Goal: Task Accomplishment & Management: Complete application form

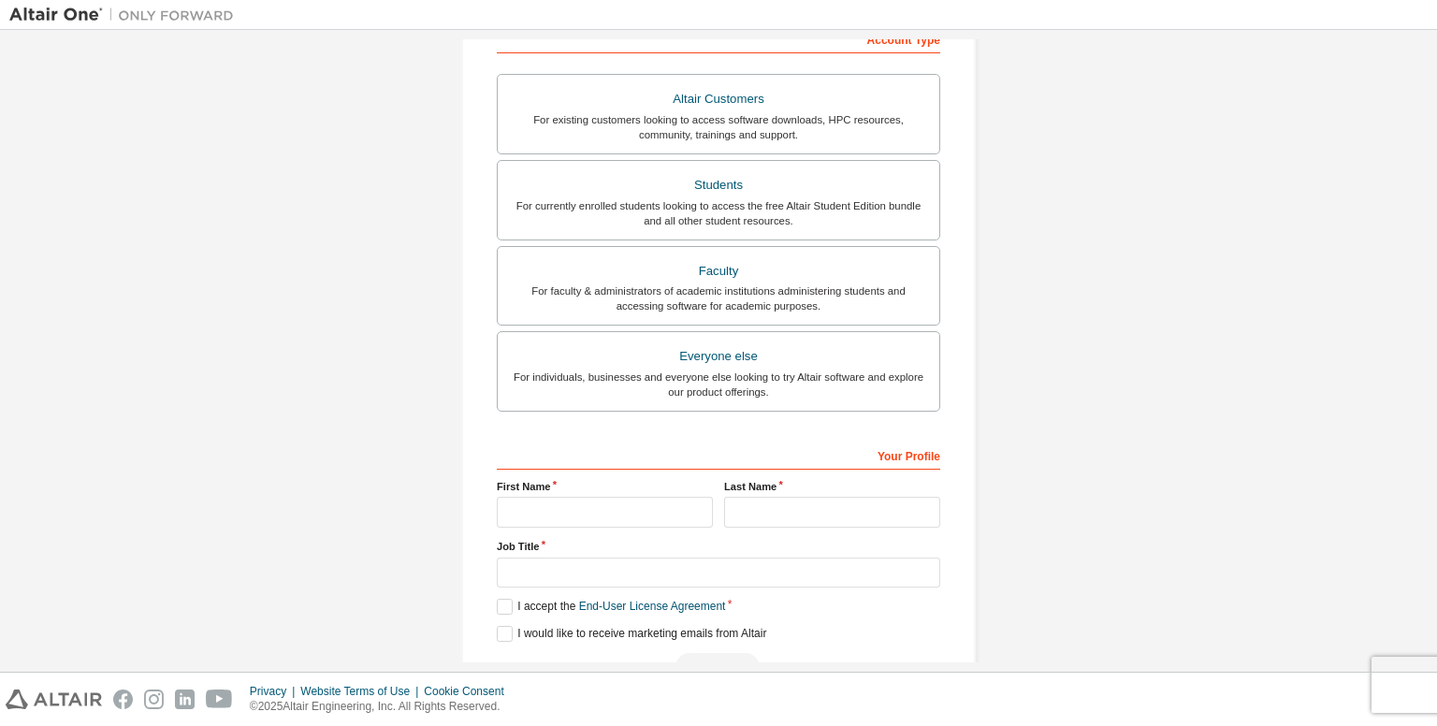
scroll to position [322, 0]
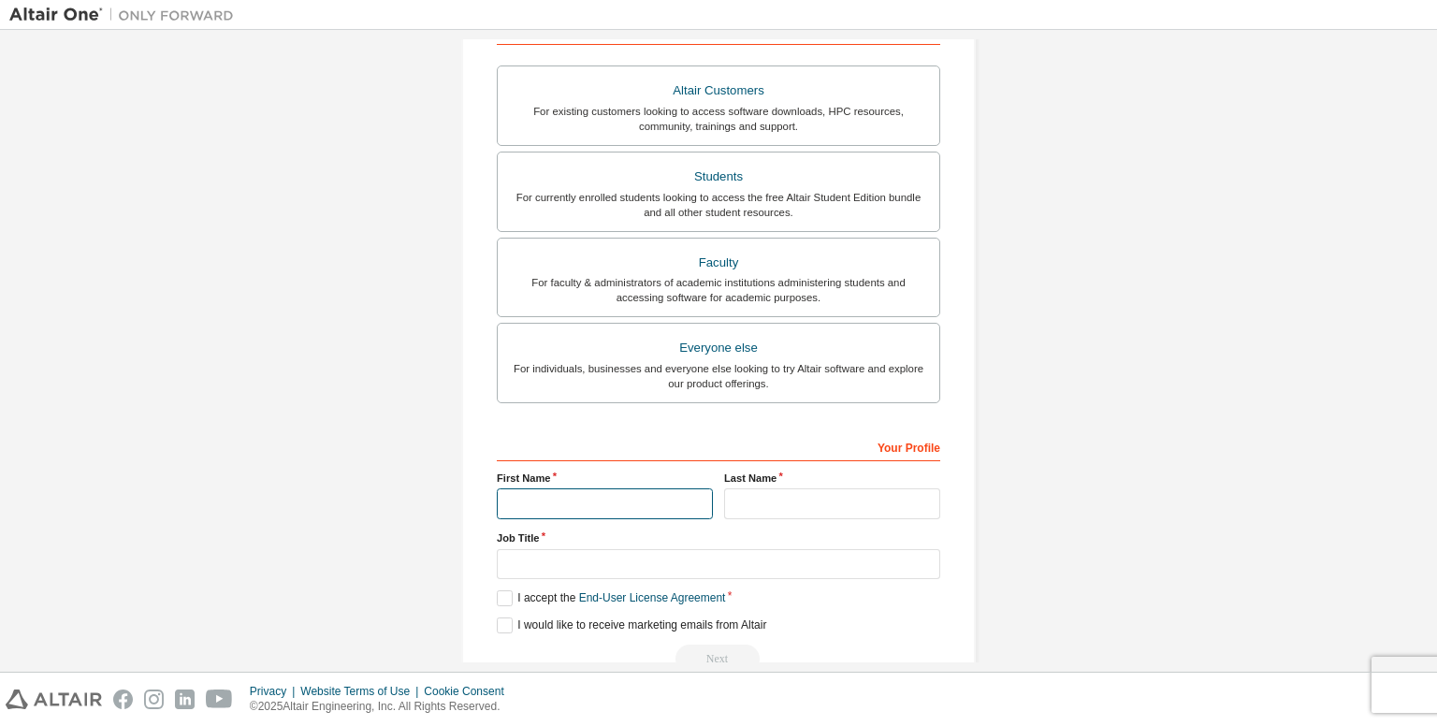
click at [578, 489] on input "text" at bounding box center [605, 504] width 216 height 31
type input "**********"
type input "******"
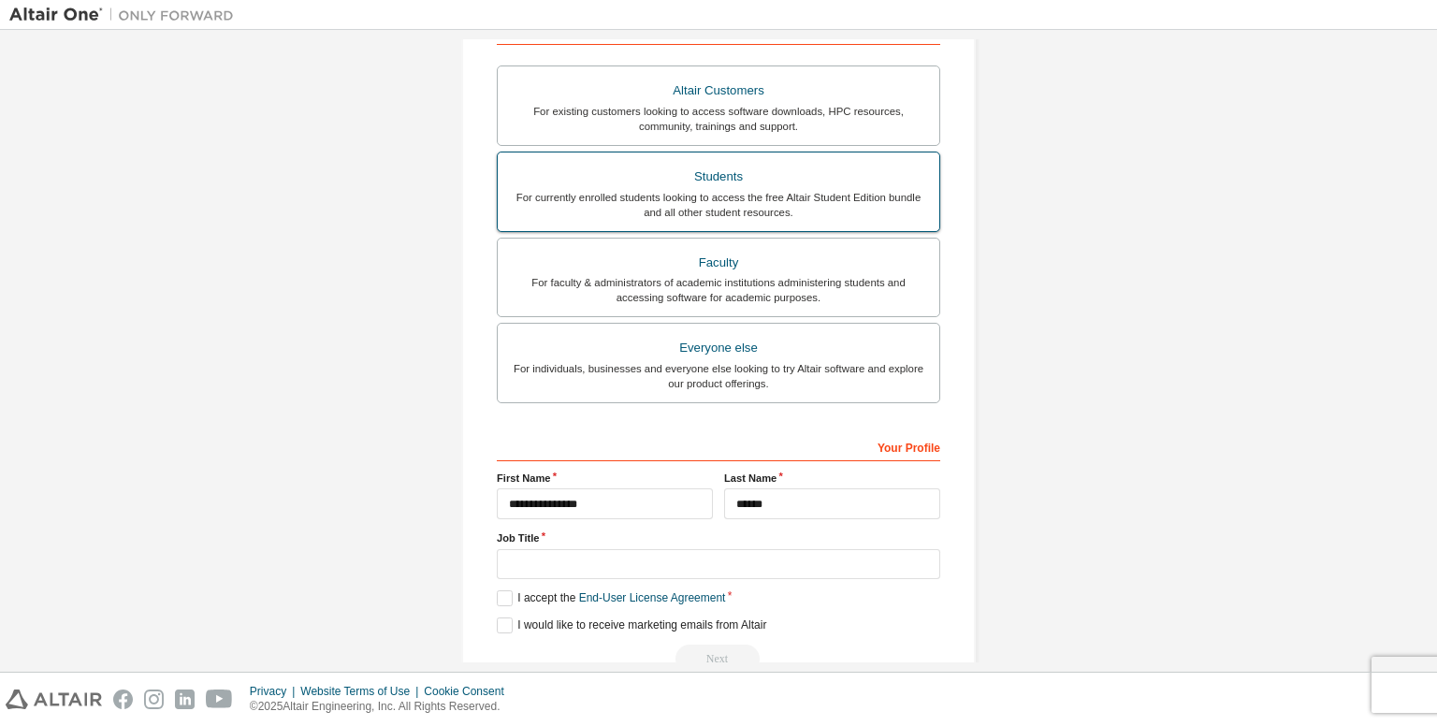
click at [776, 166] on div "Students" at bounding box center [718, 177] width 419 height 26
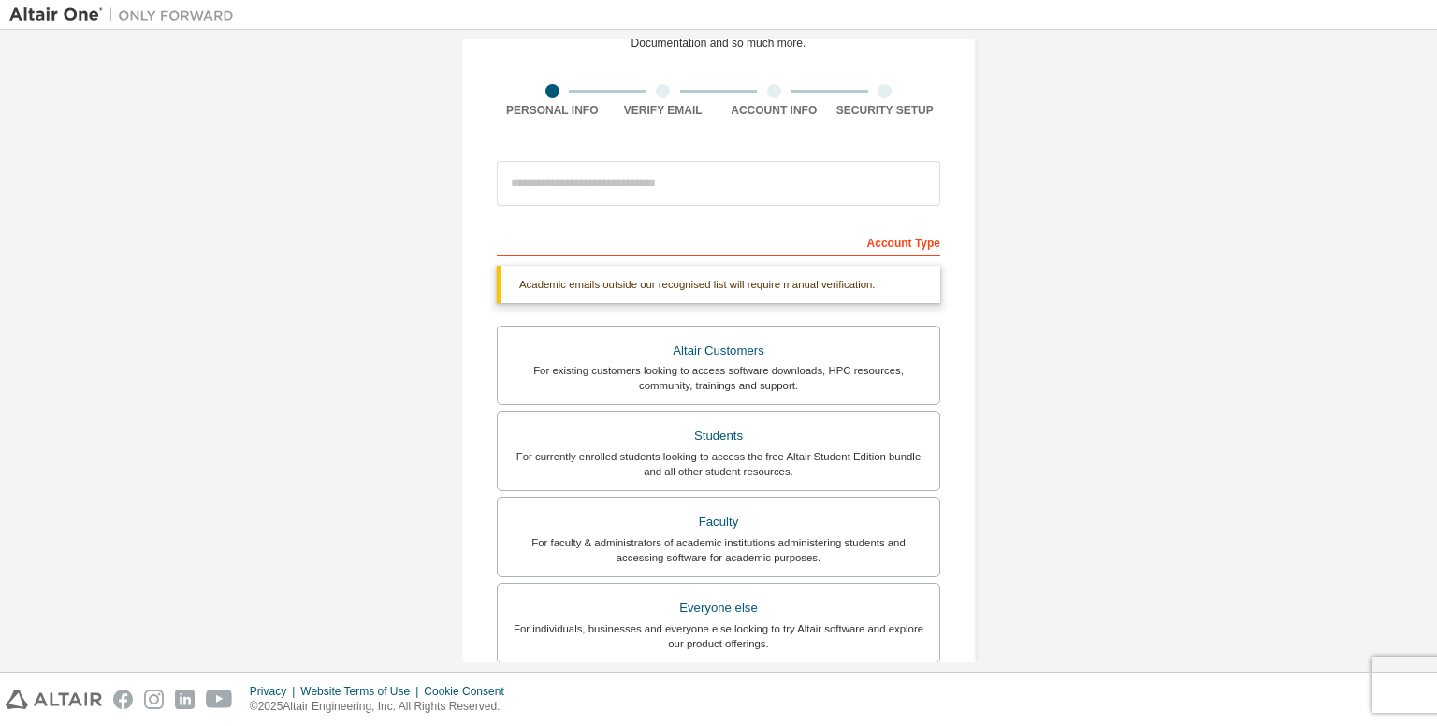
scroll to position [107, 0]
click at [685, 189] on input "*" at bounding box center [719, 187] width 444 height 45
type input "**********"
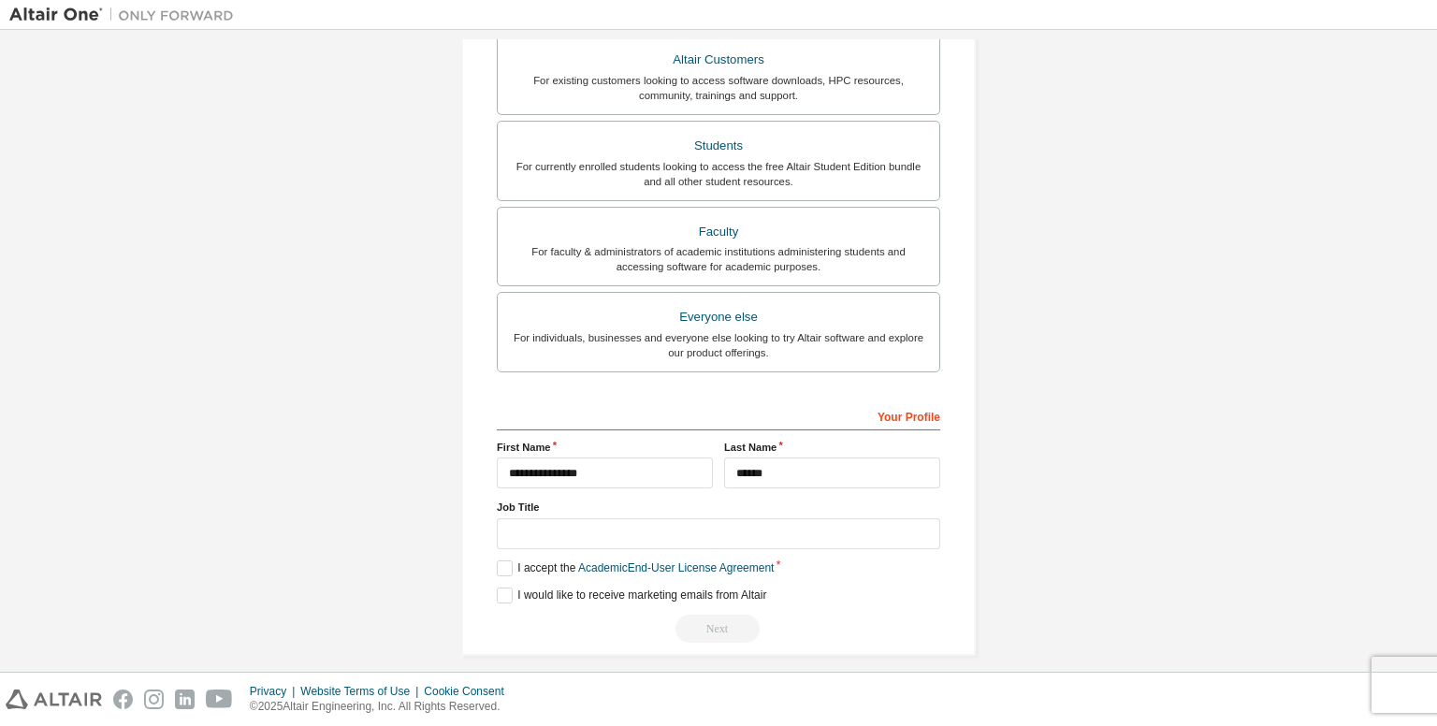
scroll to position [423, 0]
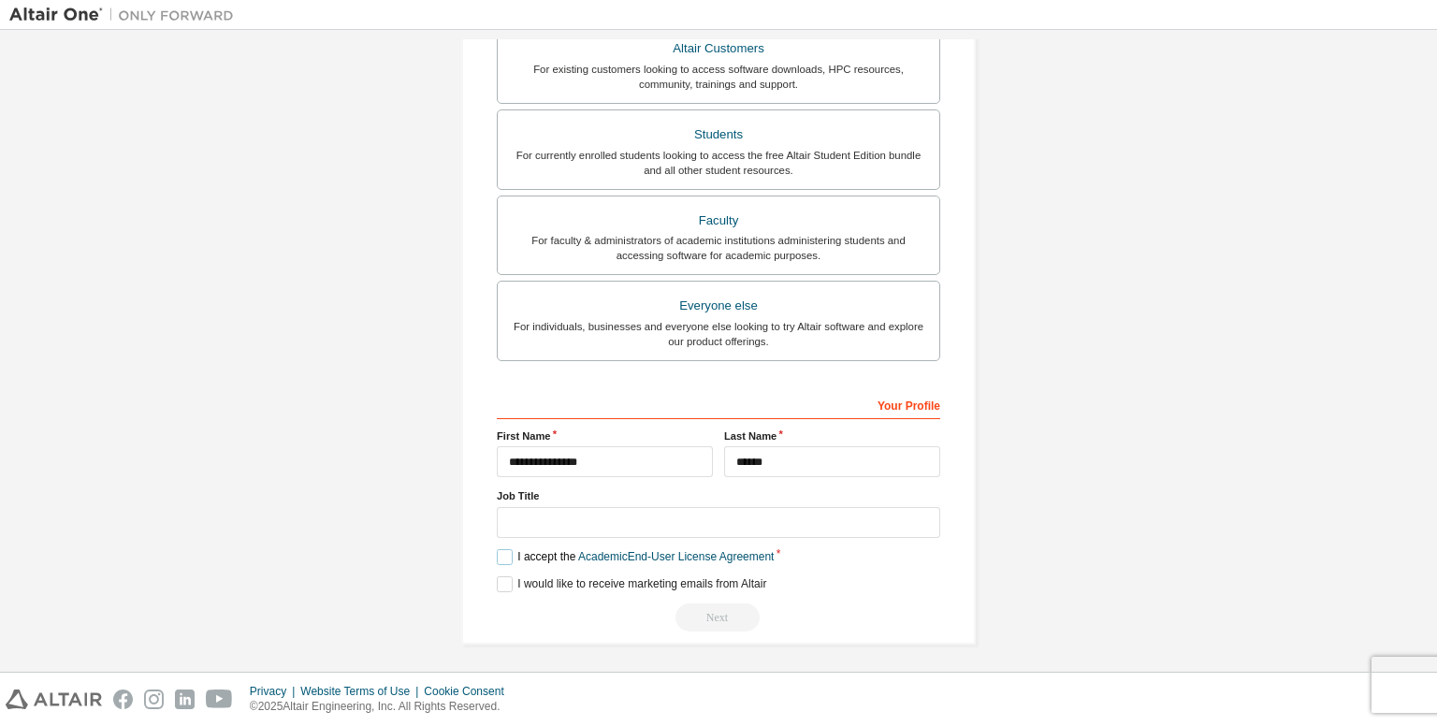
click at [509, 559] on label "I accept the Academic End-User License Agreement" at bounding box center [635, 557] width 277 height 16
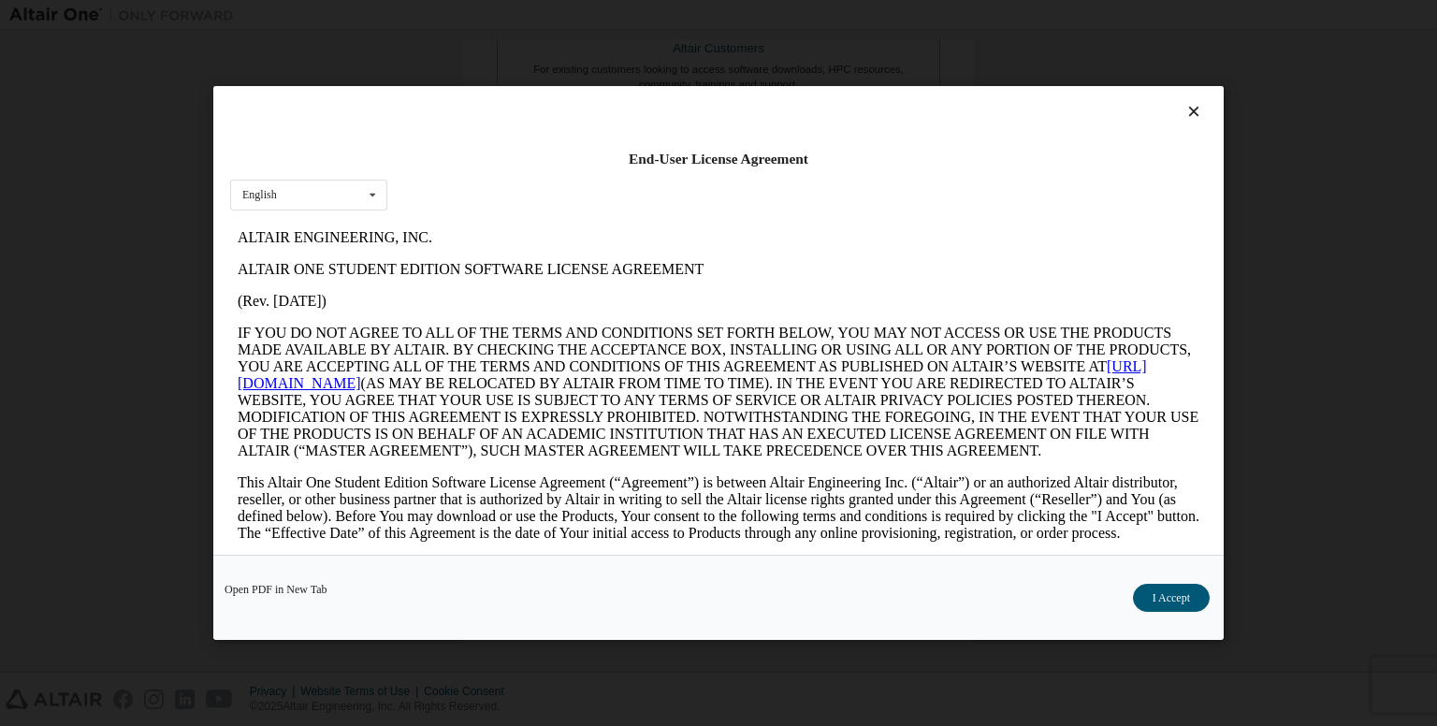
scroll to position [0, 0]
click at [1146, 590] on button "I Accept" at bounding box center [1171, 598] width 77 height 28
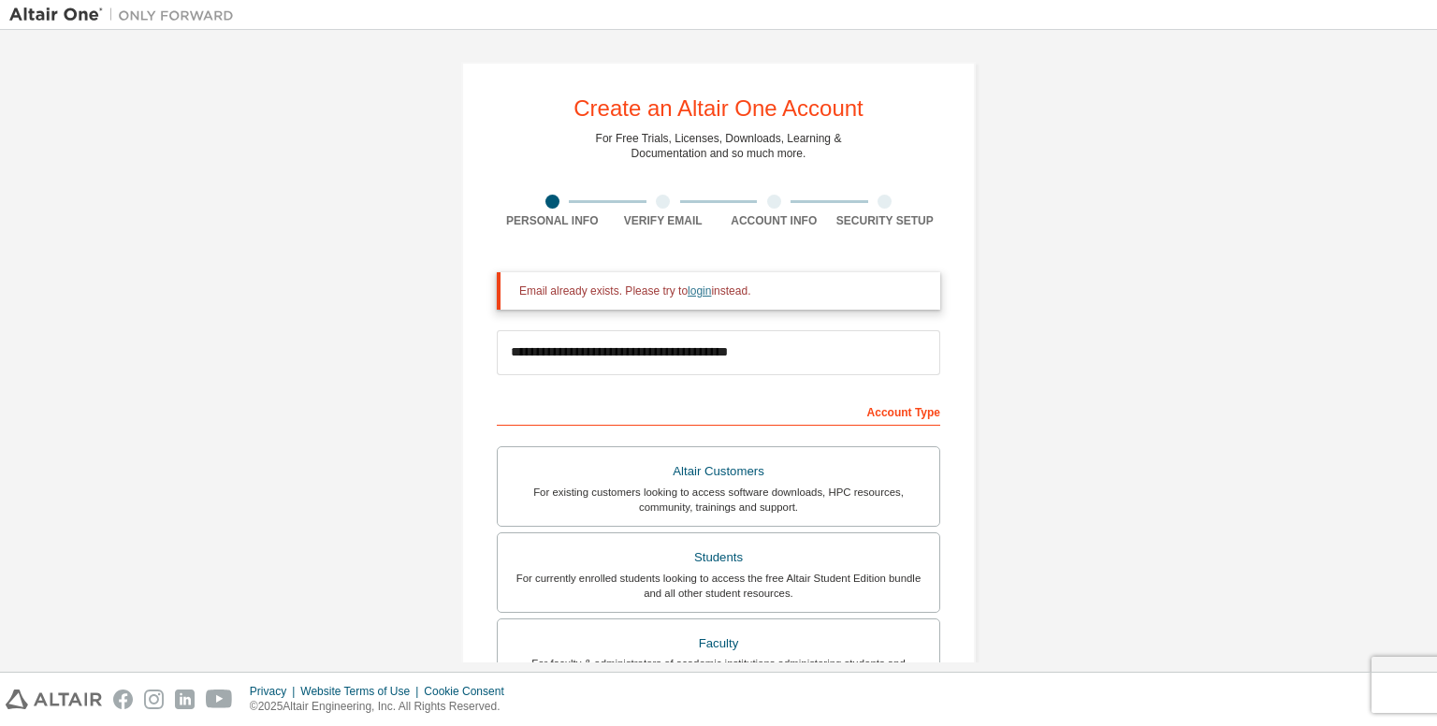
click at [700, 293] on link "login" at bounding box center [699, 290] width 23 height 13
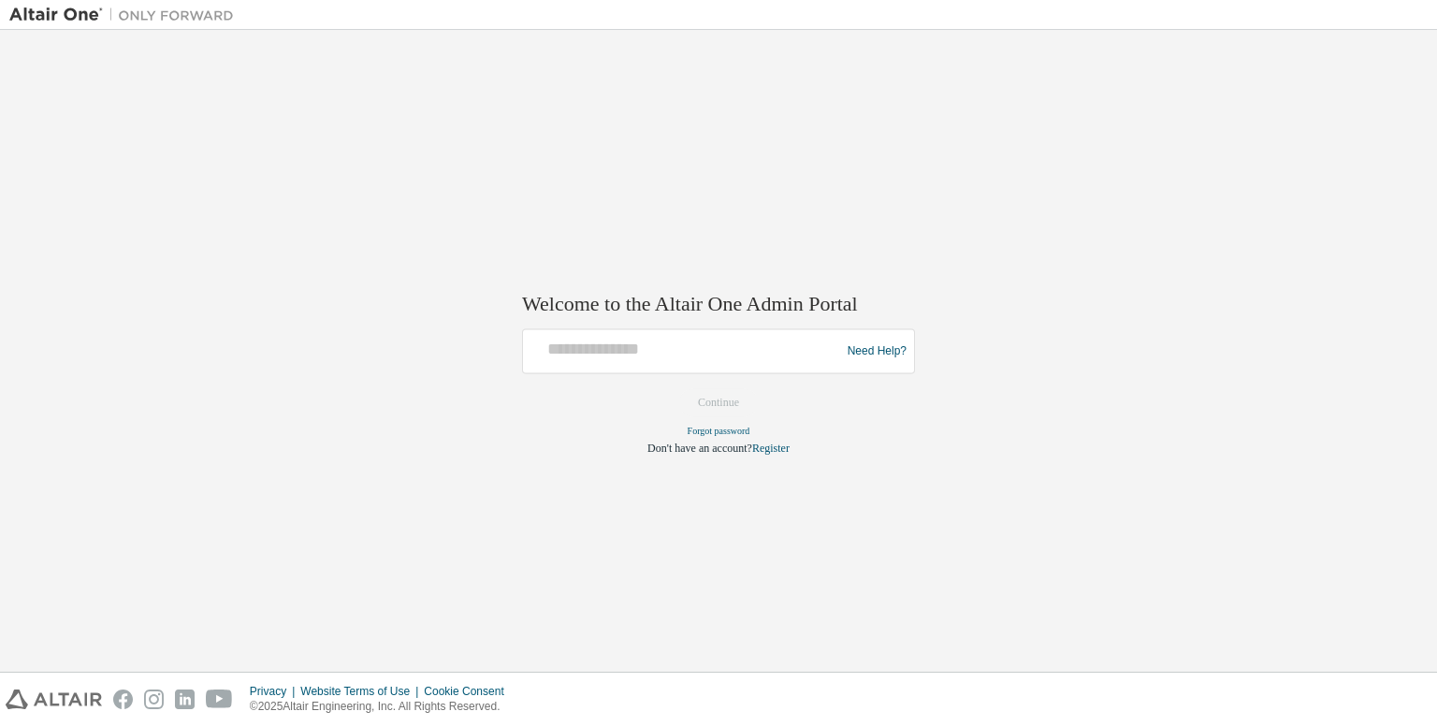
click at [594, 372] on div "Need Help?" at bounding box center [718, 351] width 393 height 45
click at [617, 342] on input "text" at bounding box center [685, 347] width 308 height 27
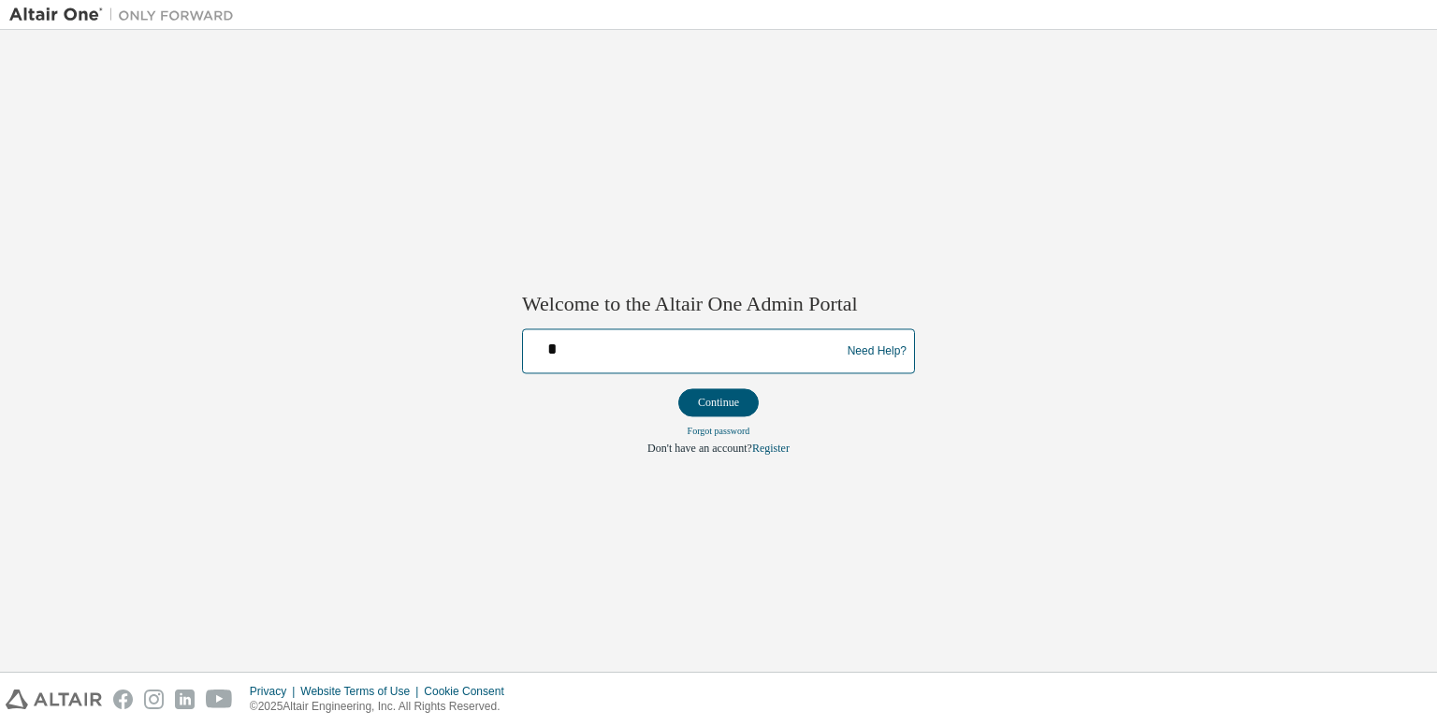
type input "**********"
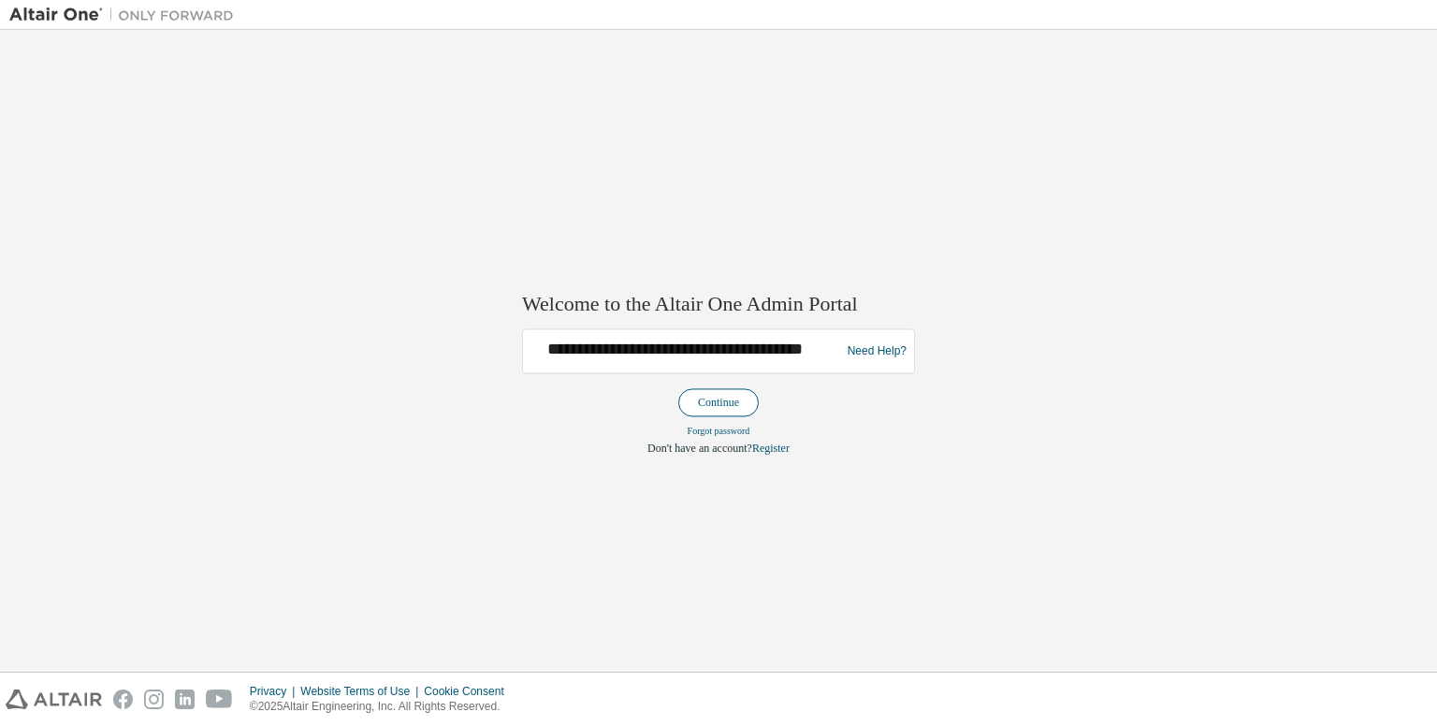
click at [682, 394] on button "Continue" at bounding box center [718, 403] width 80 height 28
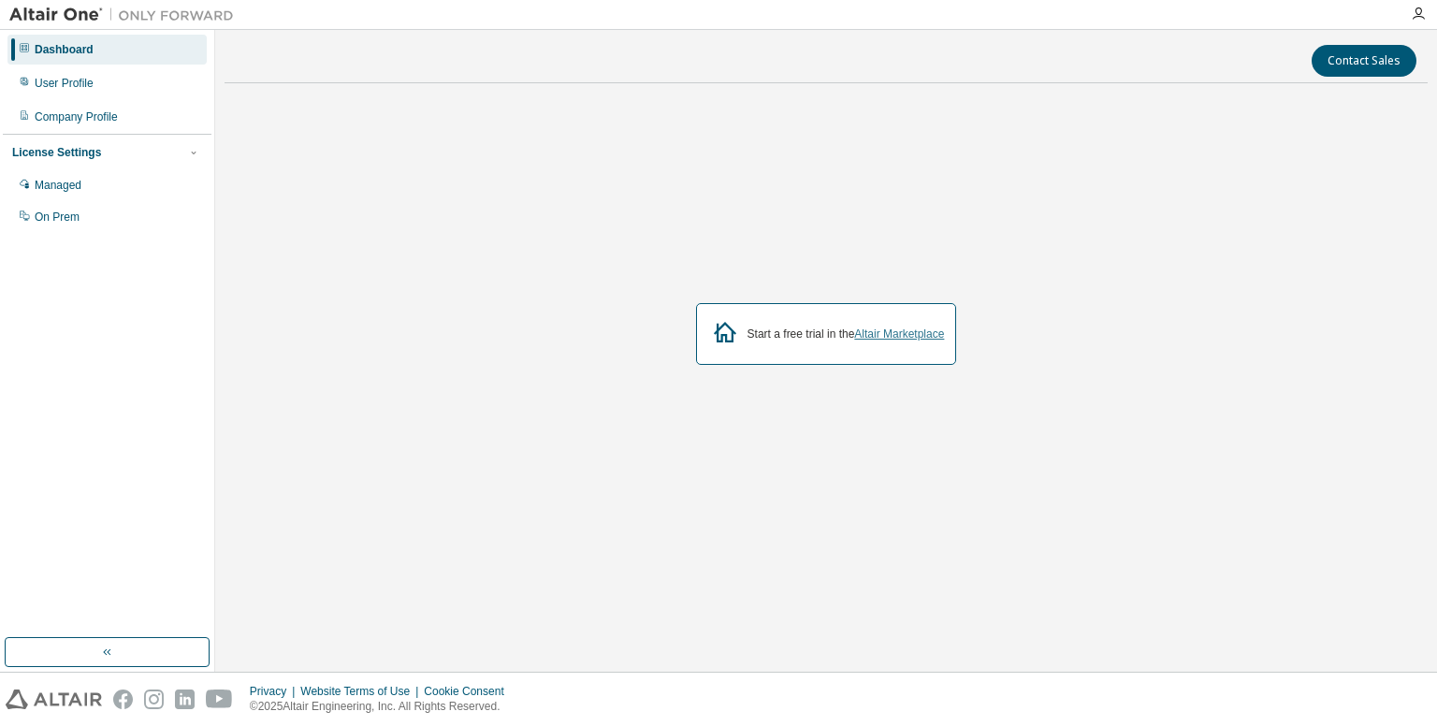
click at [863, 334] on link "Altair Marketplace" at bounding box center [899, 334] width 90 height 13
click at [96, 104] on div "Company Profile" at bounding box center [106, 117] width 199 height 30
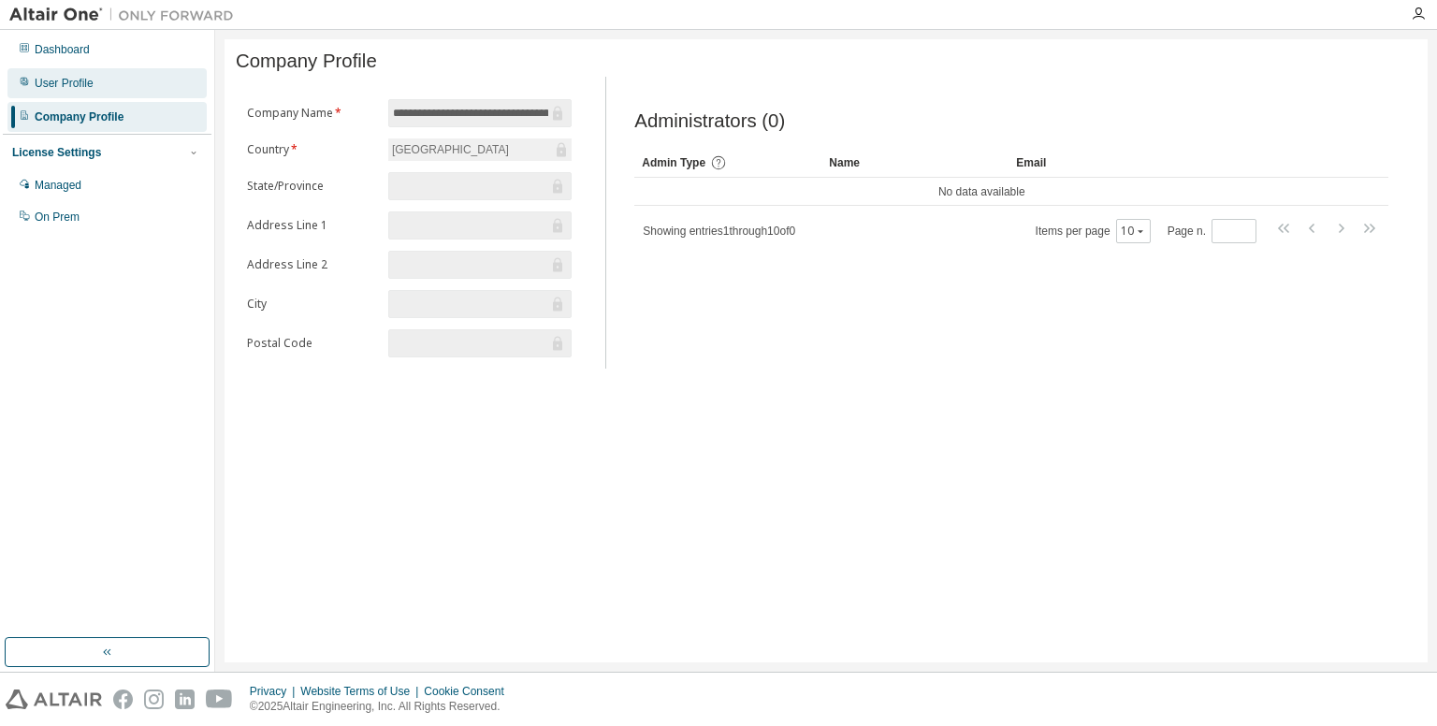
click at [108, 85] on div "User Profile" at bounding box center [106, 83] width 199 height 30
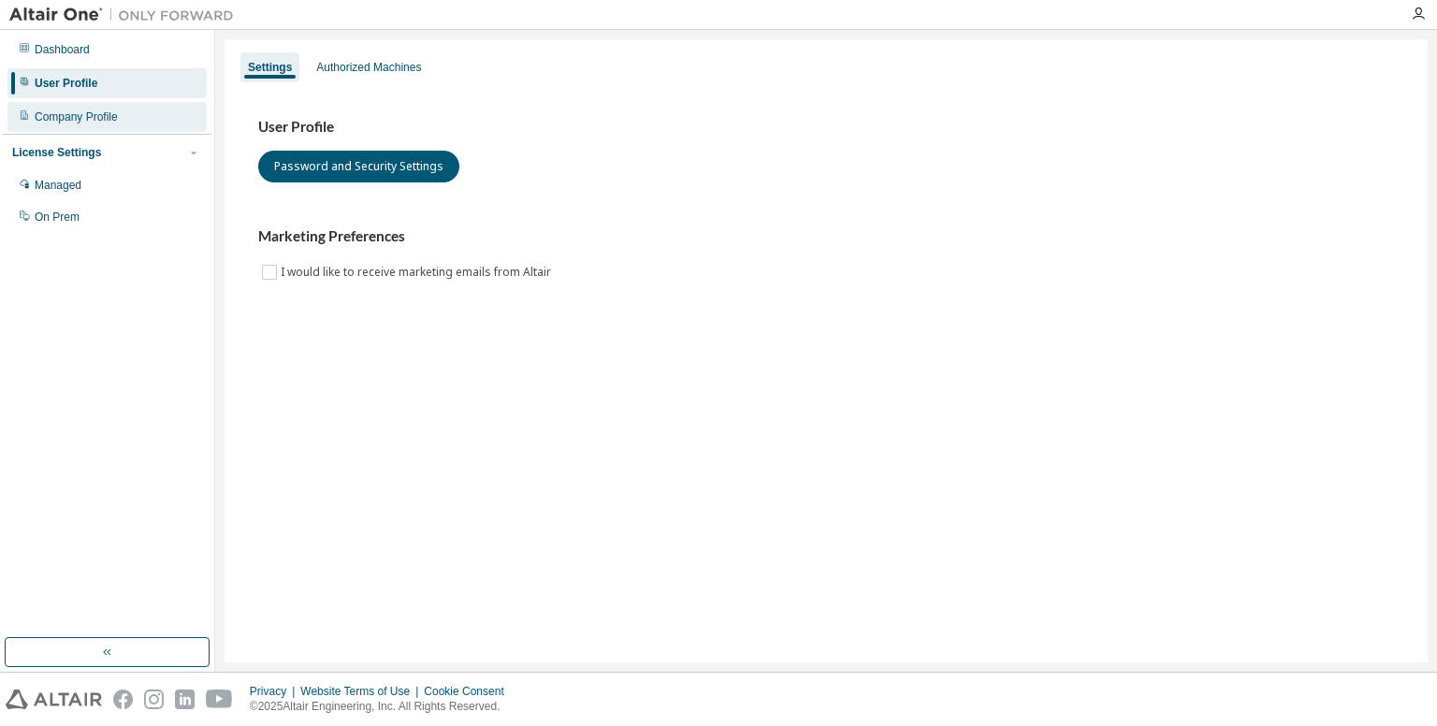
click at [106, 106] on div "Company Profile" at bounding box center [106, 117] width 199 height 30
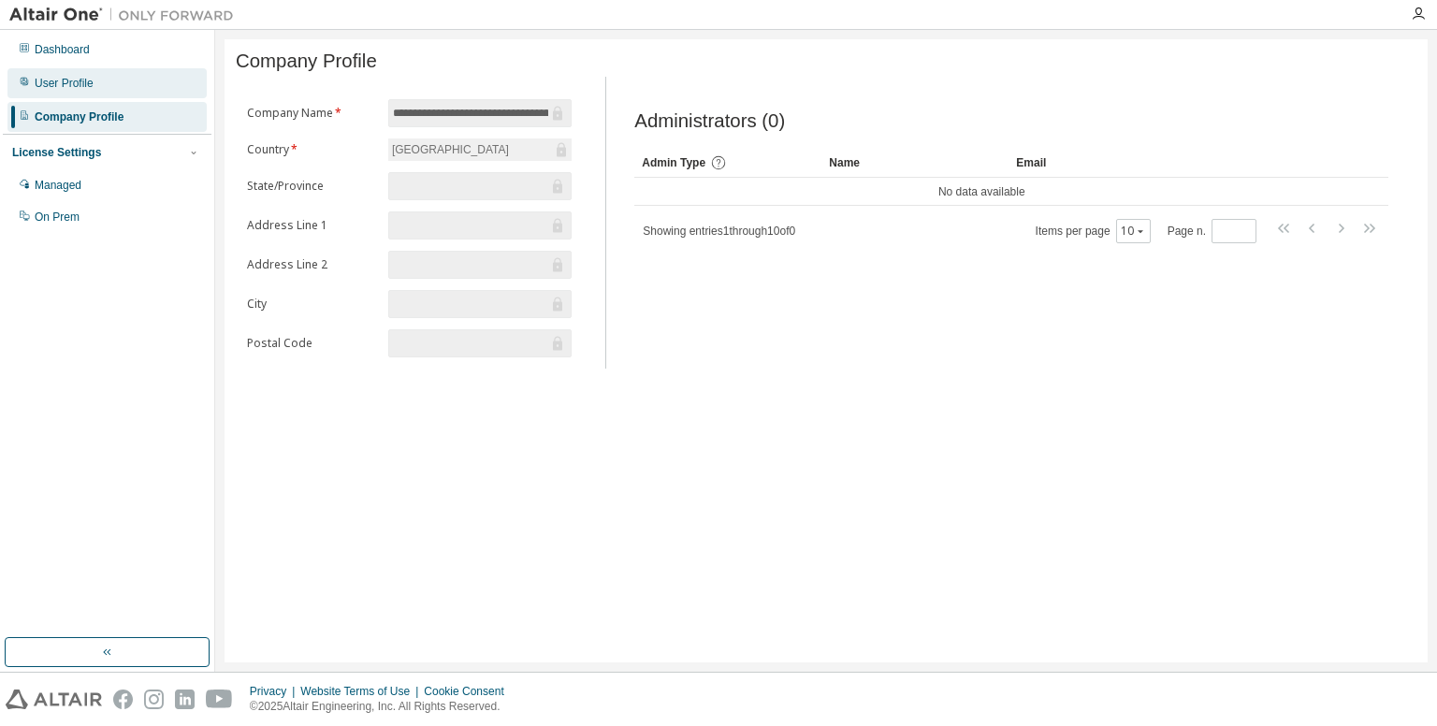
click at [118, 82] on div "User Profile" at bounding box center [106, 83] width 199 height 30
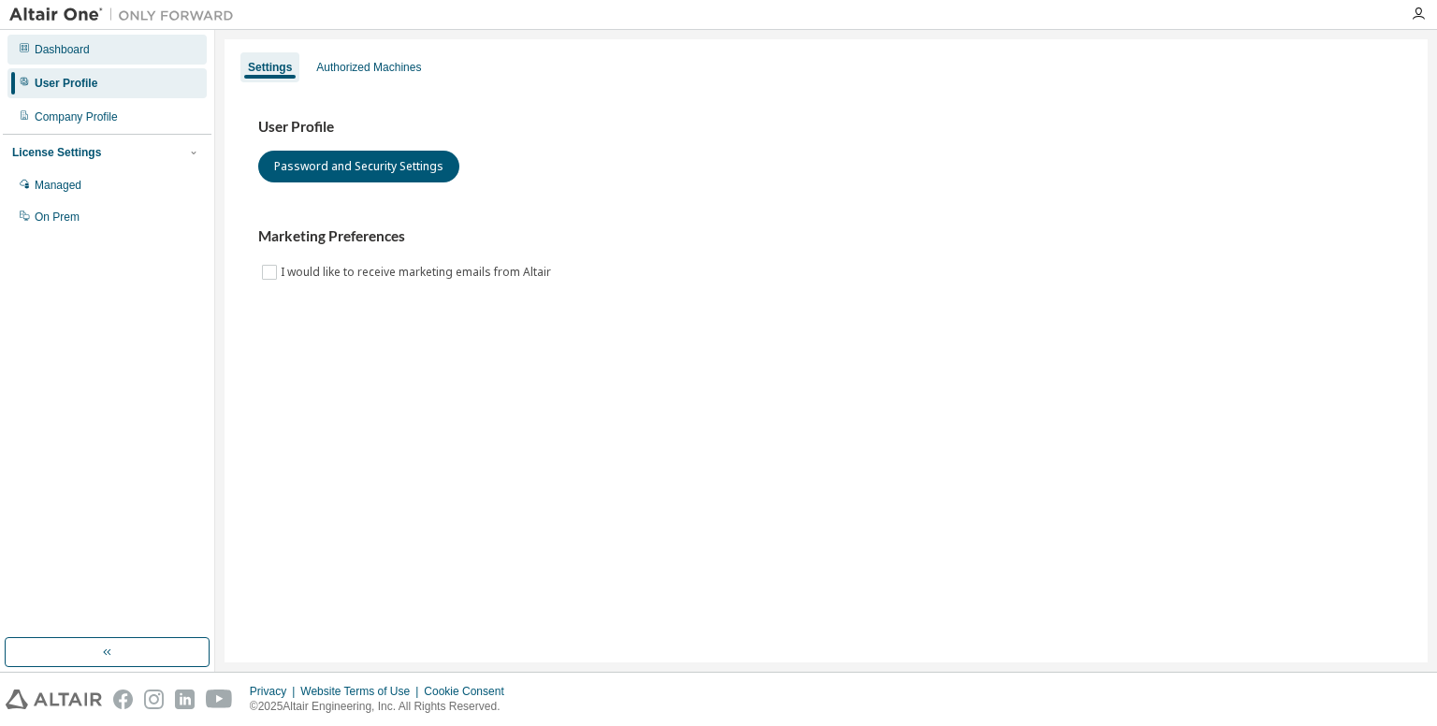
click at [130, 58] on div "Dashboard" at bounding box center [106, 50] width 199 height 30
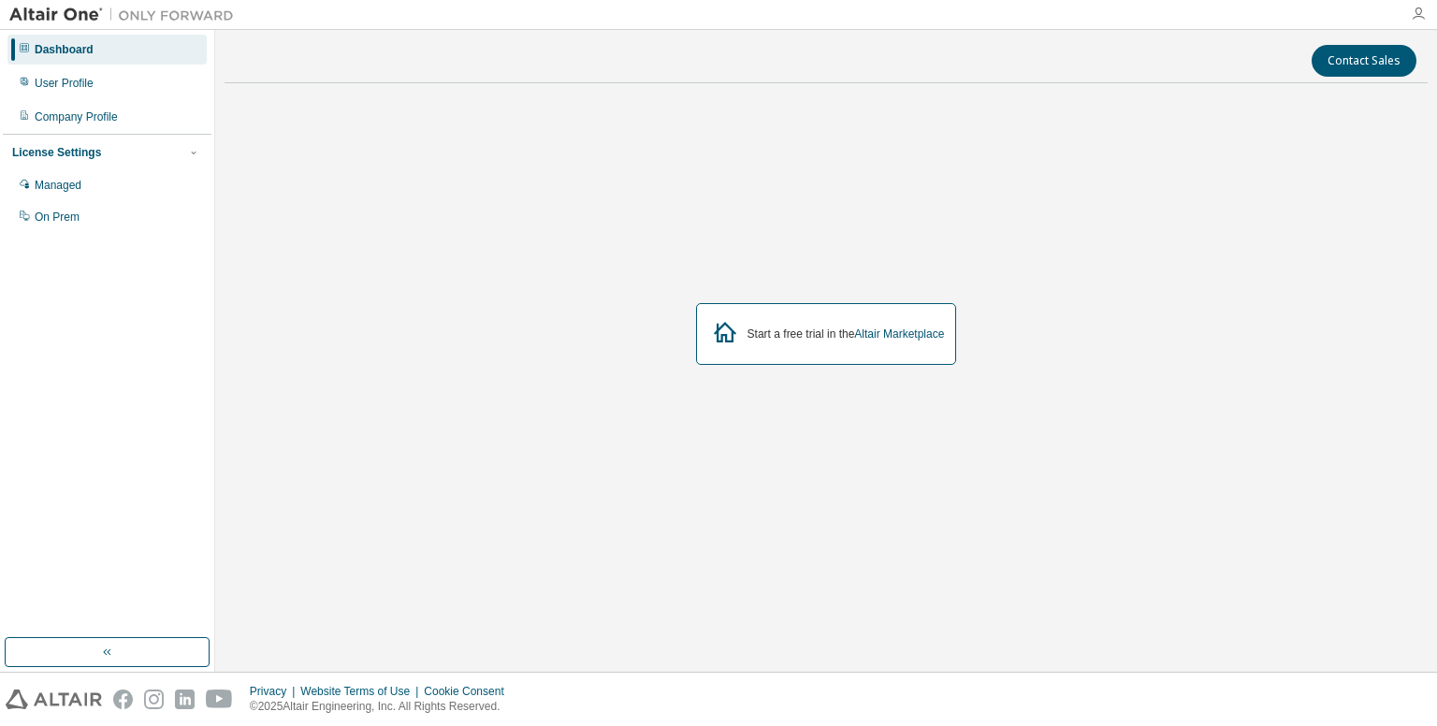
click at [1416, 14] on icon "button" at bounding box center [1418, 14] width 15 height 15
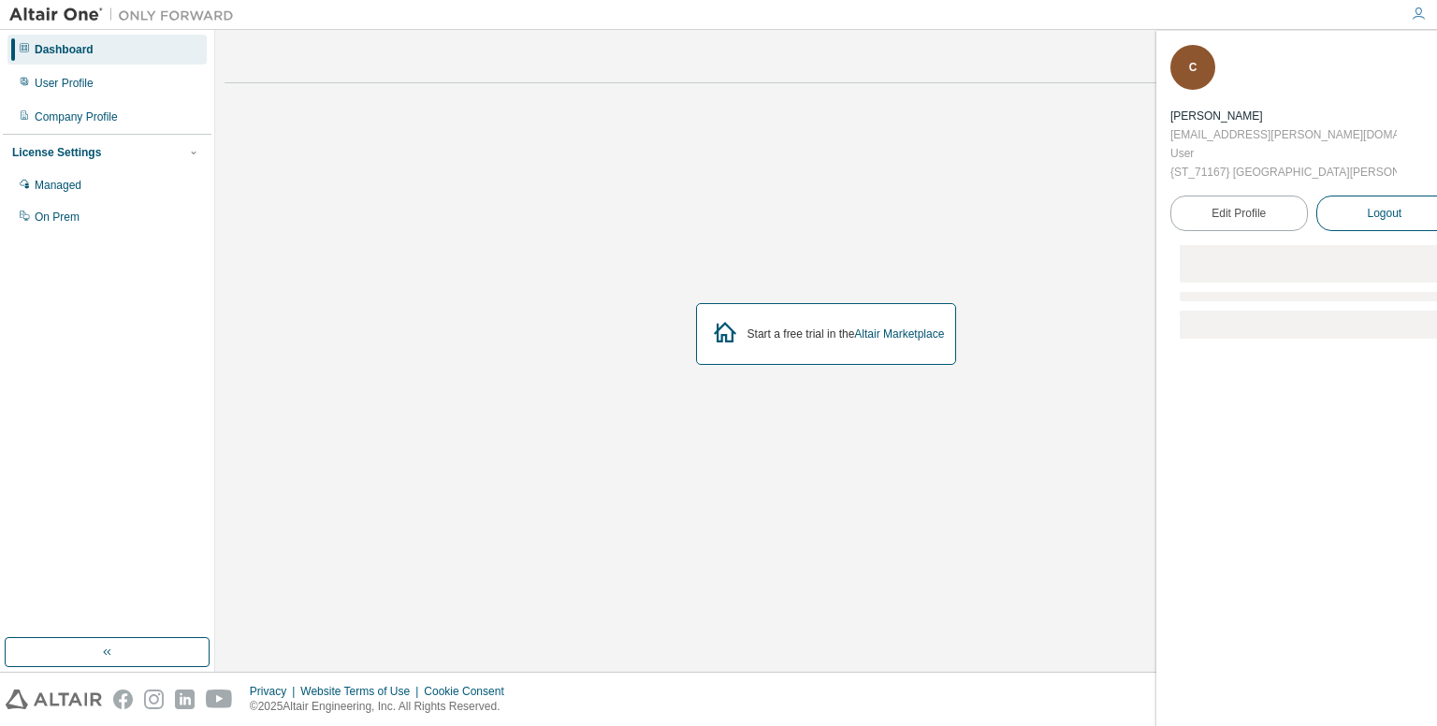
click at [1322, 199] on button "Logout" at bounding box center [1386, 214] width 138 height 36
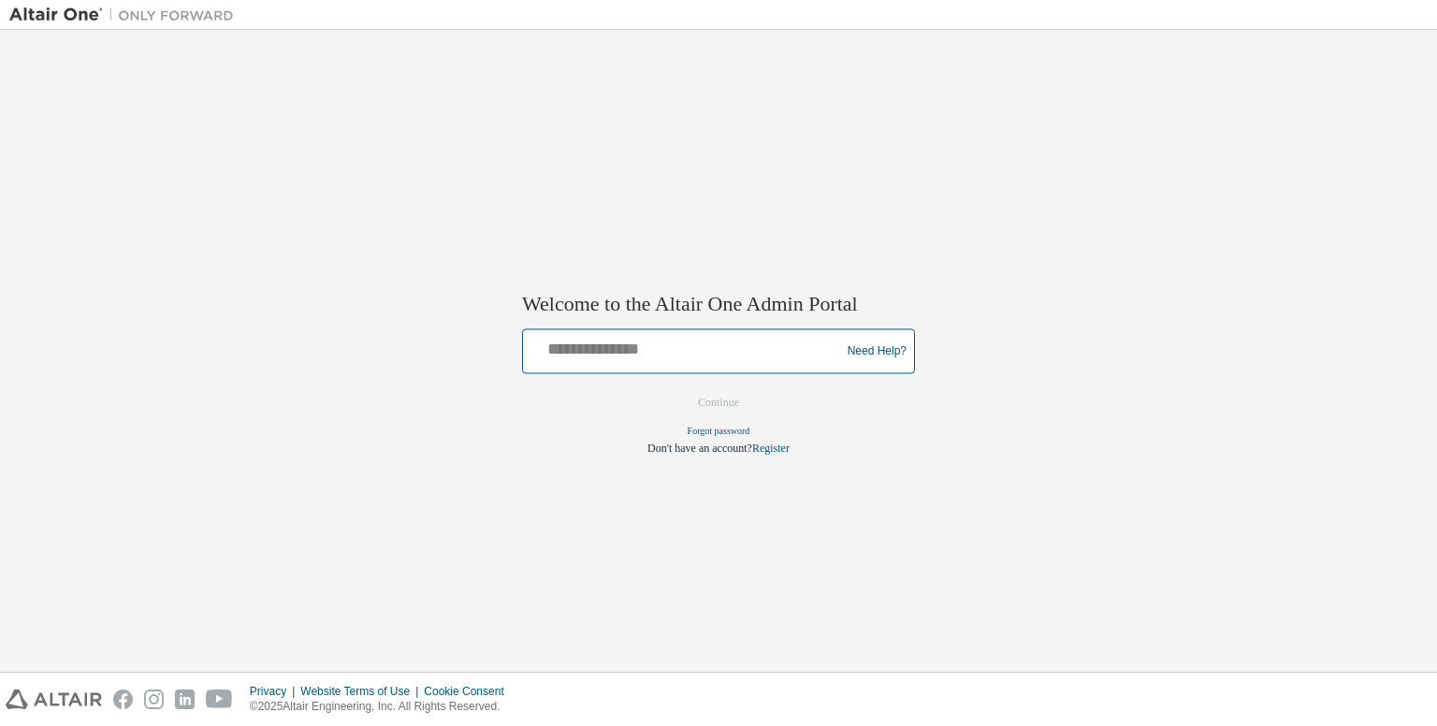
click at [660, 340] on input "text" at bounding box center [685, 347] width 308 height 27
click at [1031, 537] on div "Welcome to the Altair One Admin Portal Need Help? Please make sure that you pro…" at bounding box center [718, 350] width 1419 height 623
click at [784, 357] on input "text" at bounding box center [685, 347] width 308 height 27
type input "*"
click at [776, 448] on link "Register" at bounding box center [770, 449] width 37 height 13
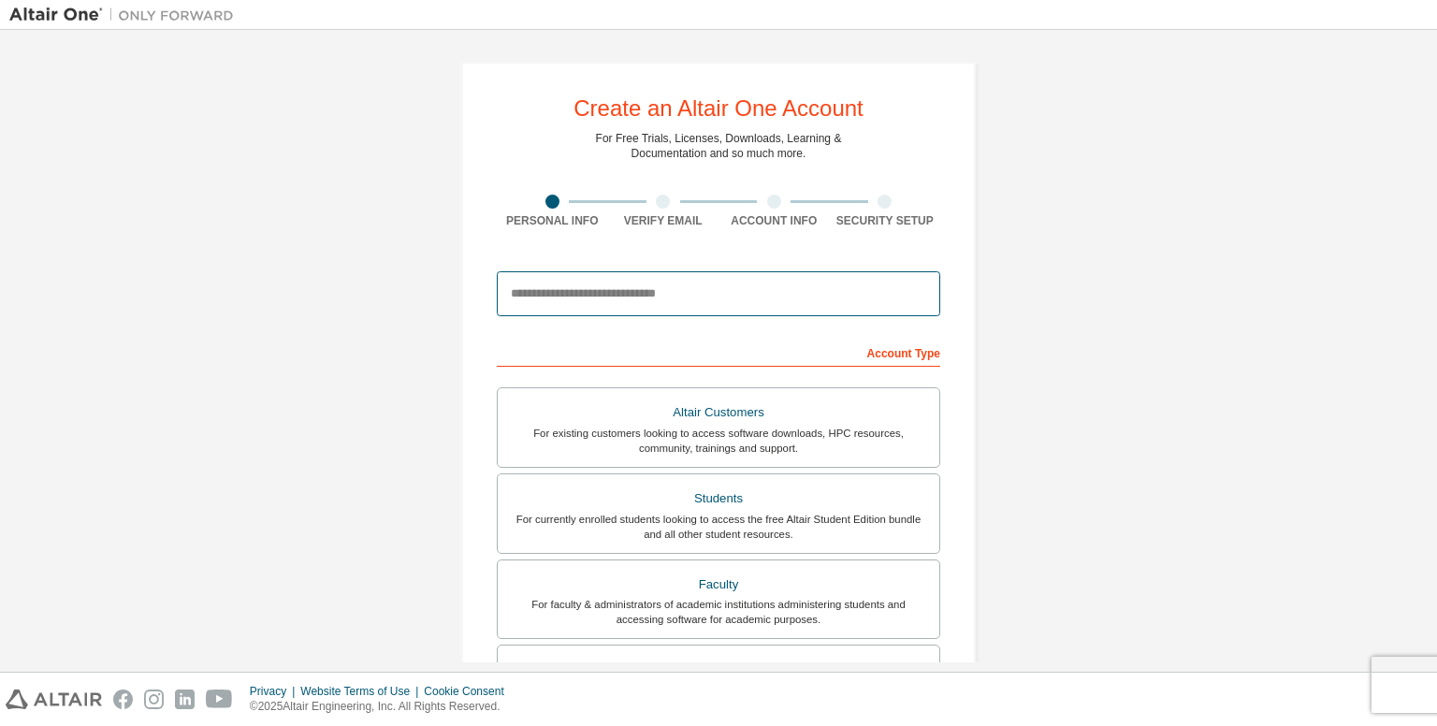
click at [752, 296] on input "email" at bounding box center [719, 293] width 444 height 45
type input "**********"
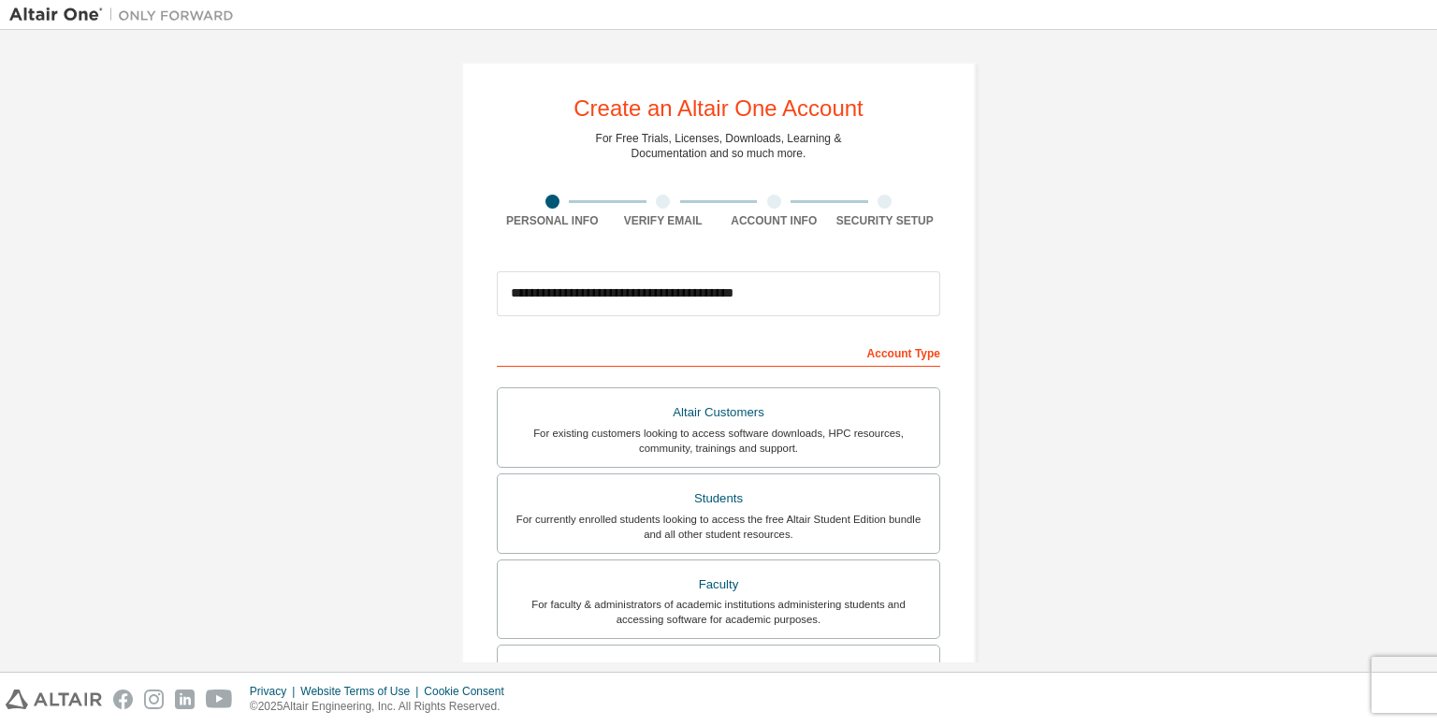
click at [1023, 293] on div "**********" at bounding box center [718, 534] width 1419 height 991
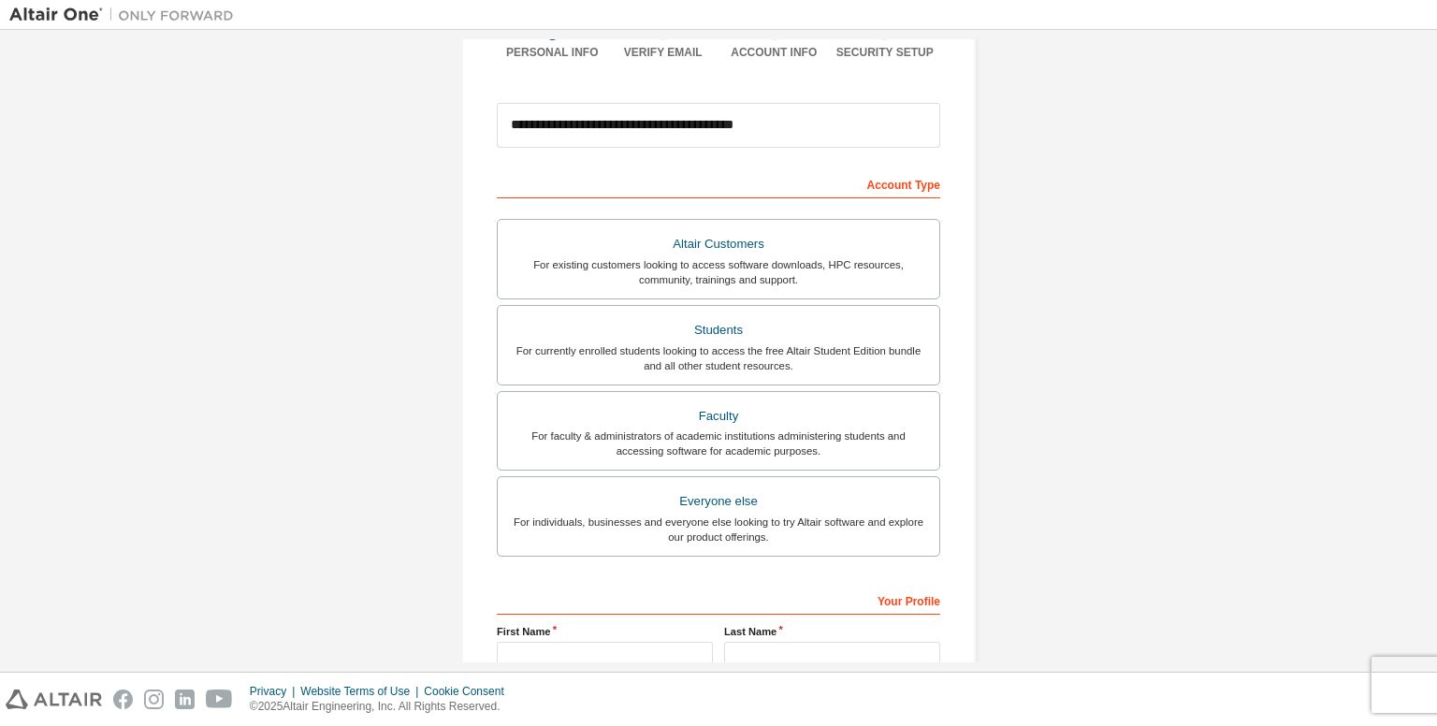
scroll to position [363, 0]
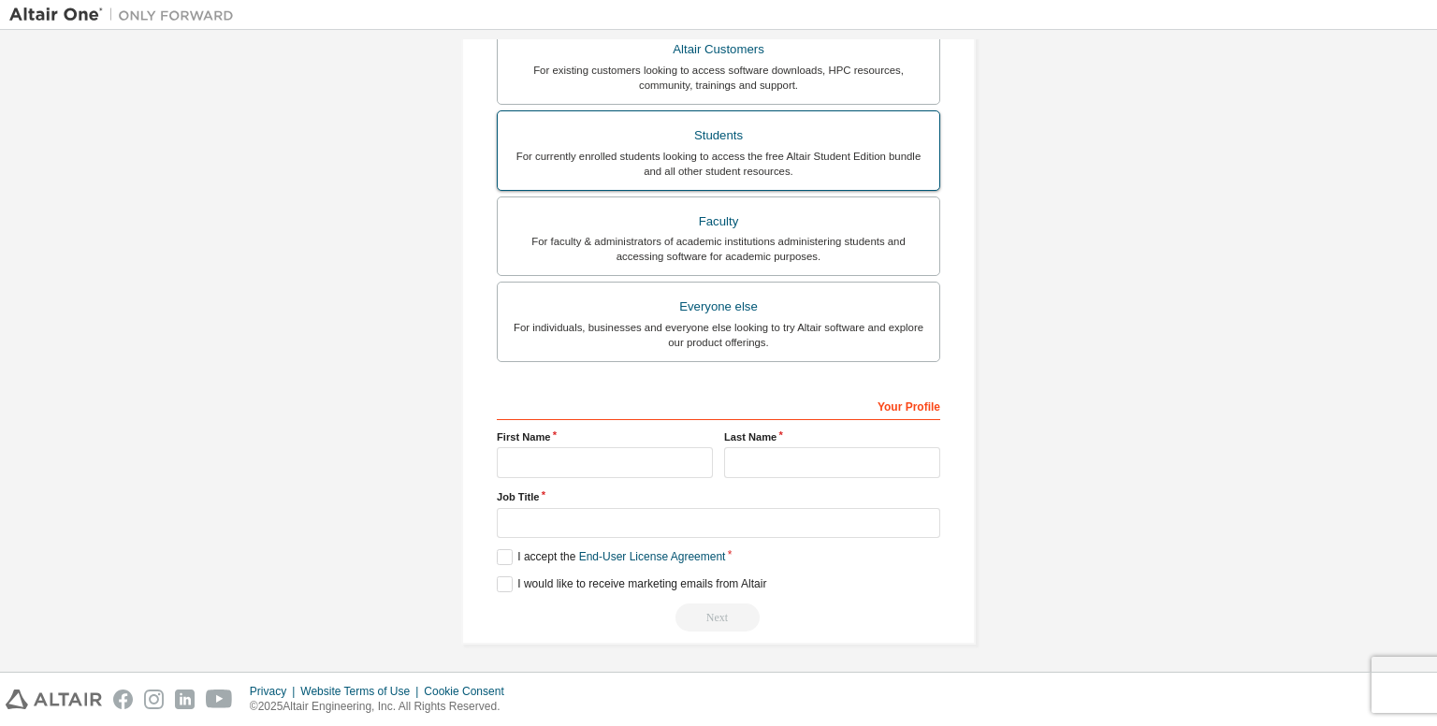
click at [882, 167] on div "For currently enrolled students looking to access the free Altair Student Editi…" at bounding box center [718, 164] width 419 height 30
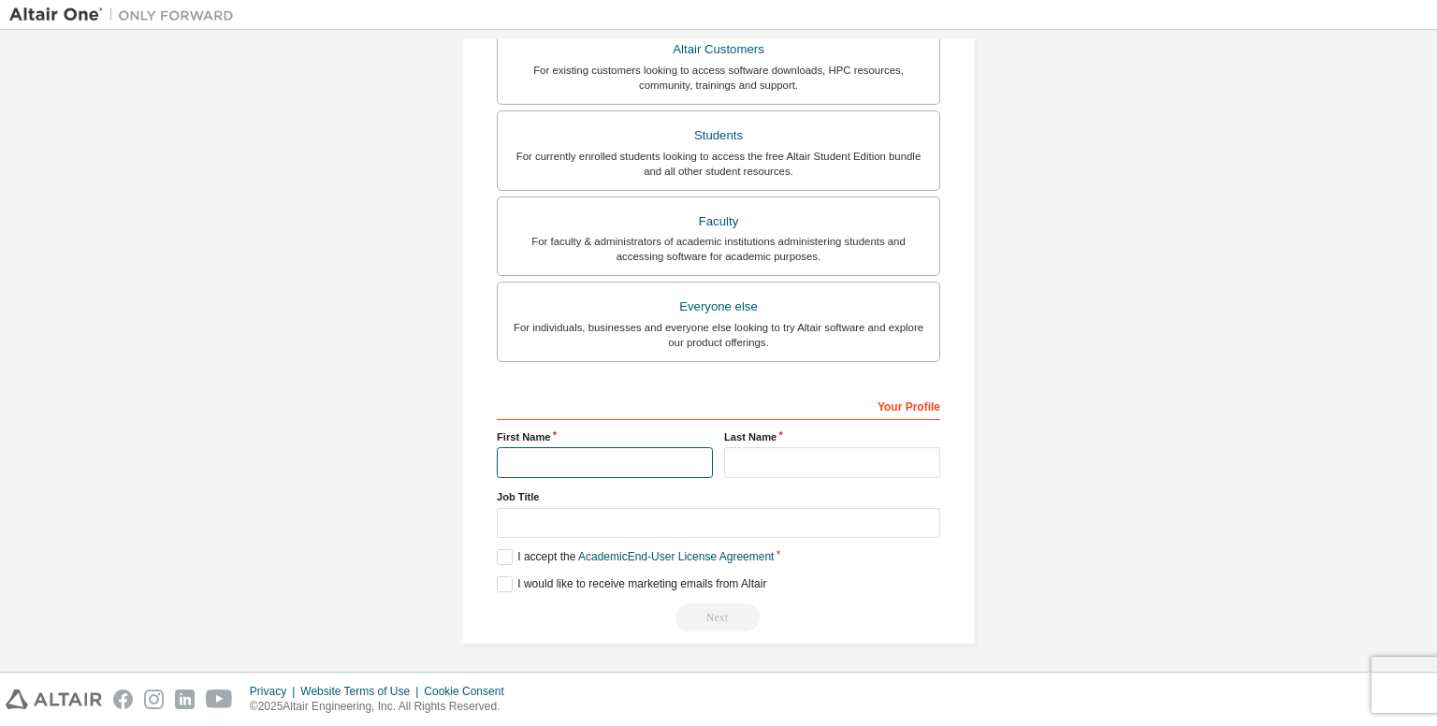
click at [685, 460] on input "text" at bounding box center [605, 462] width 216 height 31
type input "******"
click at [862, 466] on input "text" at bounding box center [832, 462] width 216 height 31
type input "*******"
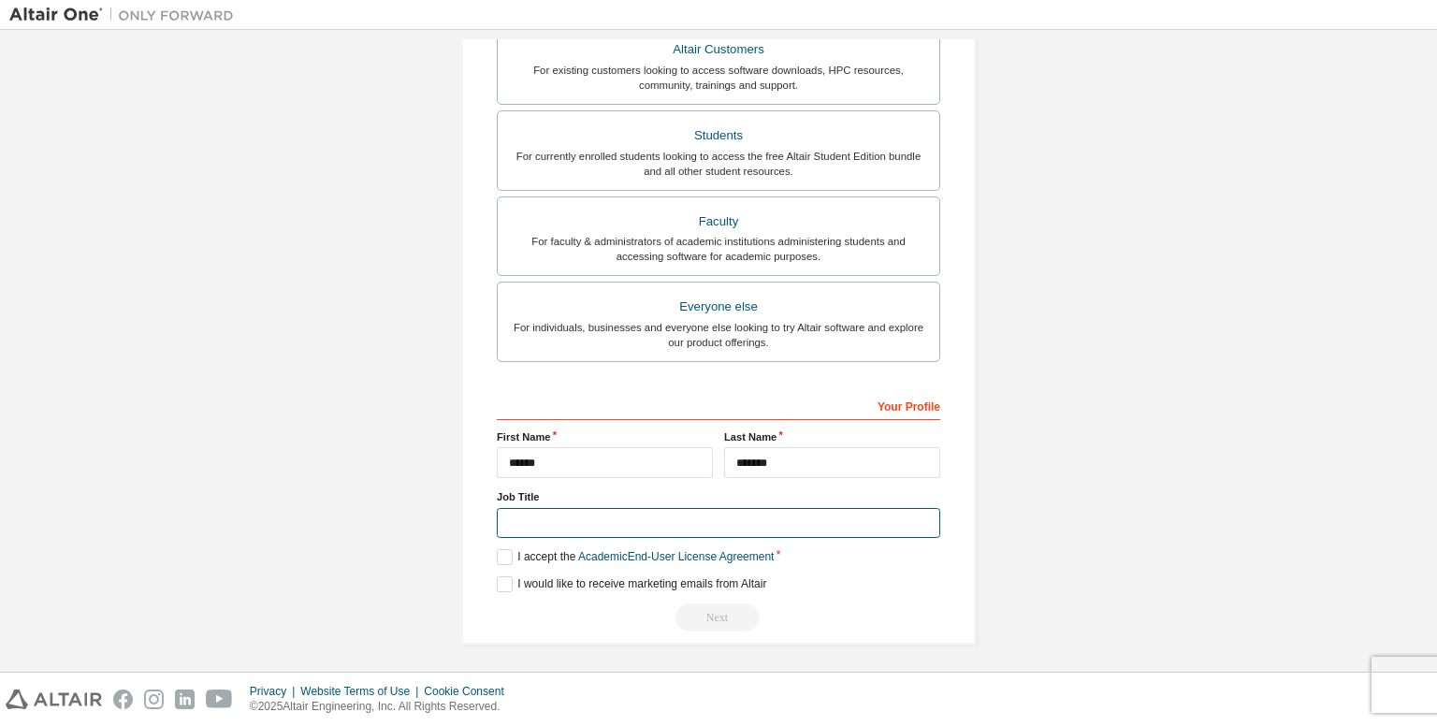
click at [771, 520] on input "text" at bounding box center [719, 523] width 444 height 31
click at [533, 549] on label "I accept the Academic End-User License Agreement" at bounding box center [635, 557] width 277 height 16
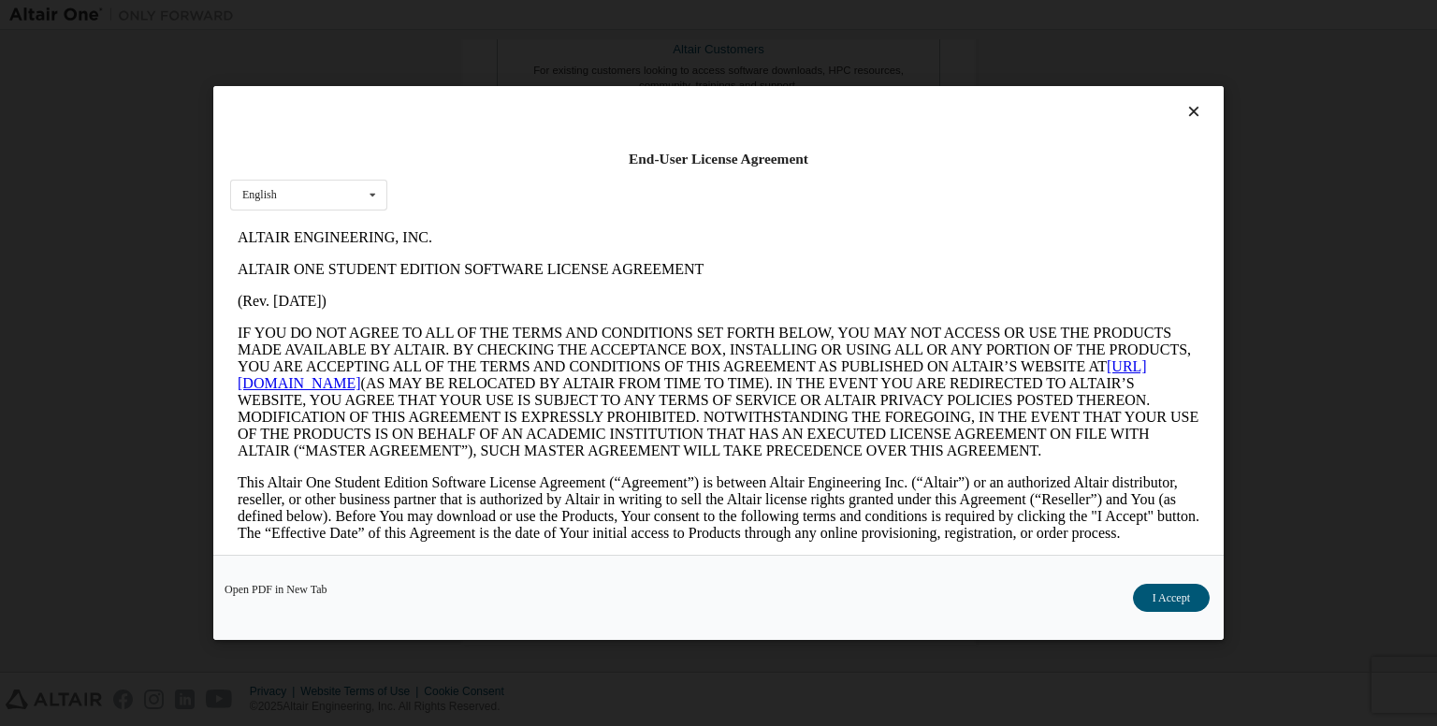
scroll to position [0, 0]
click at [1142, 592] on button "I Accept" at bounding box center [1171, 598] width 77 height 28
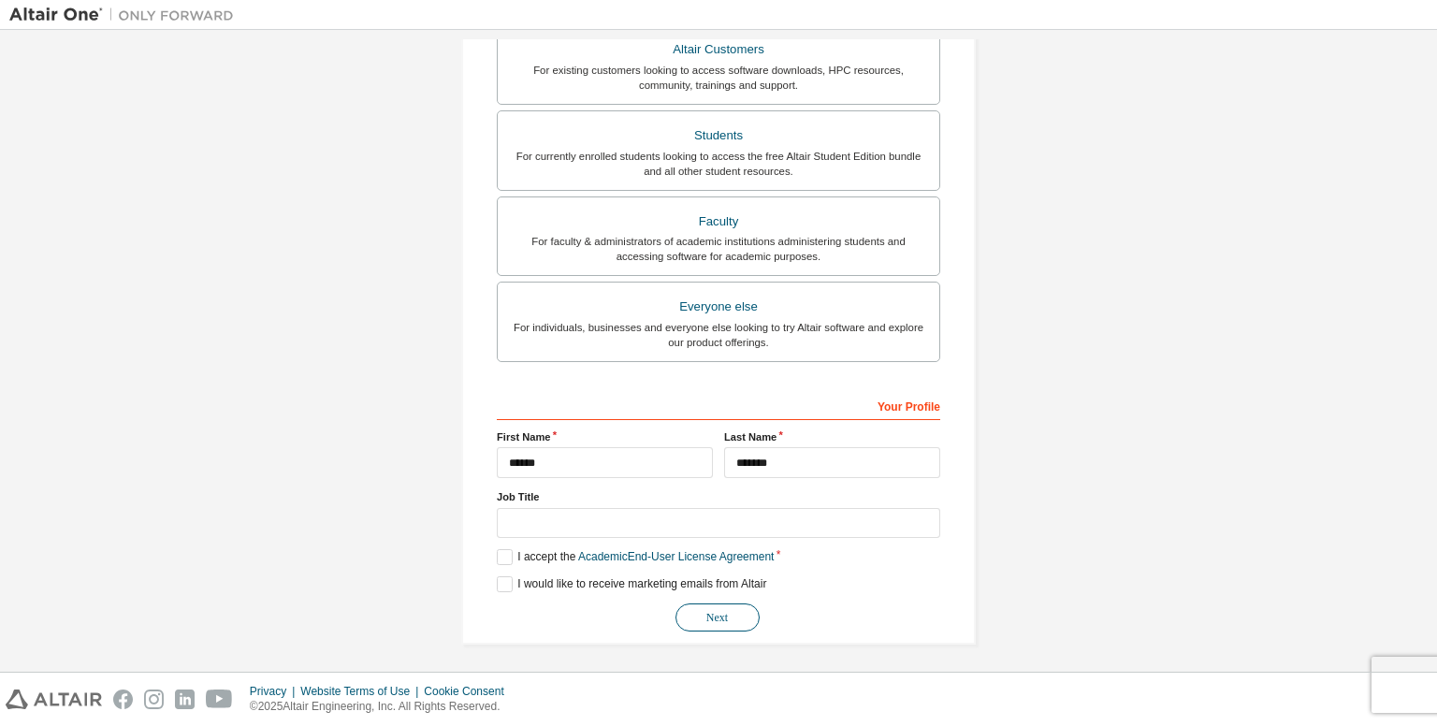
click at [736, 621] on button "Next" at bounding box center [718, 618] width 84 height 28
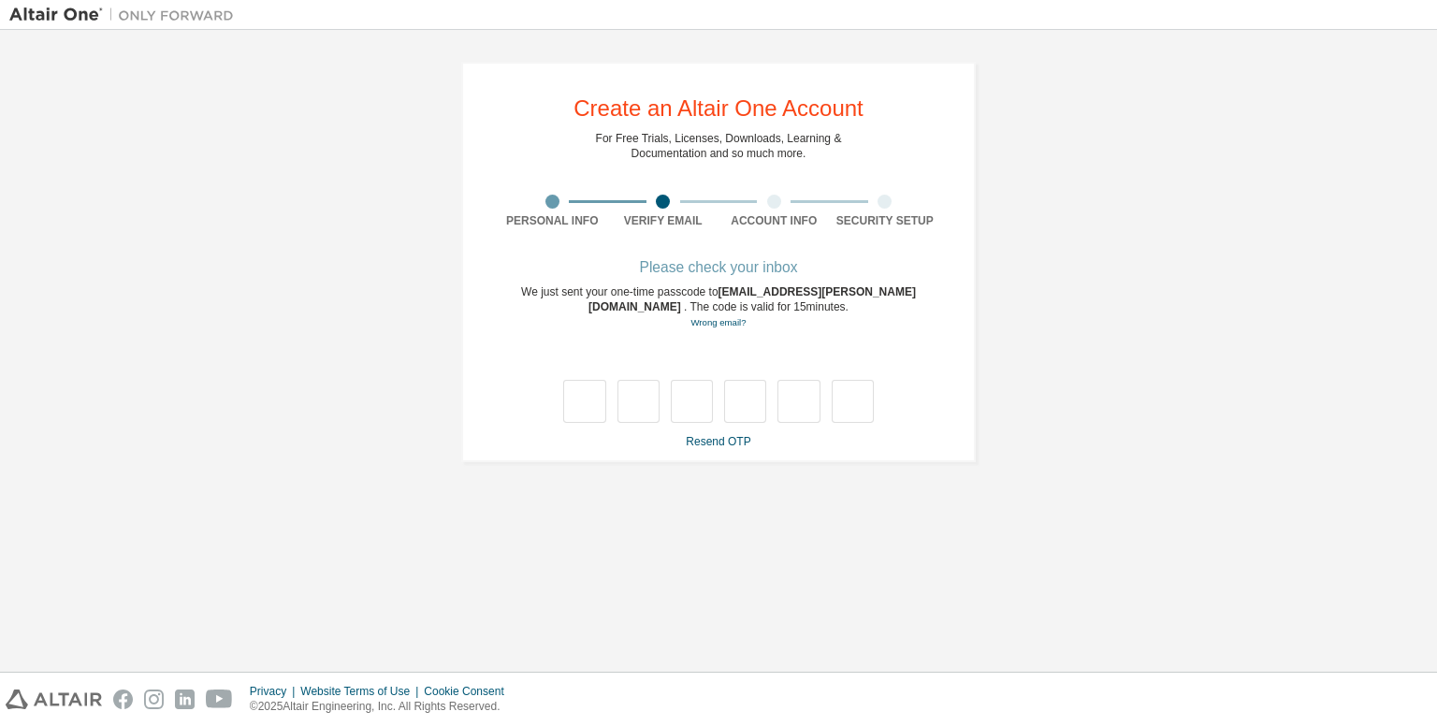
type input "*"
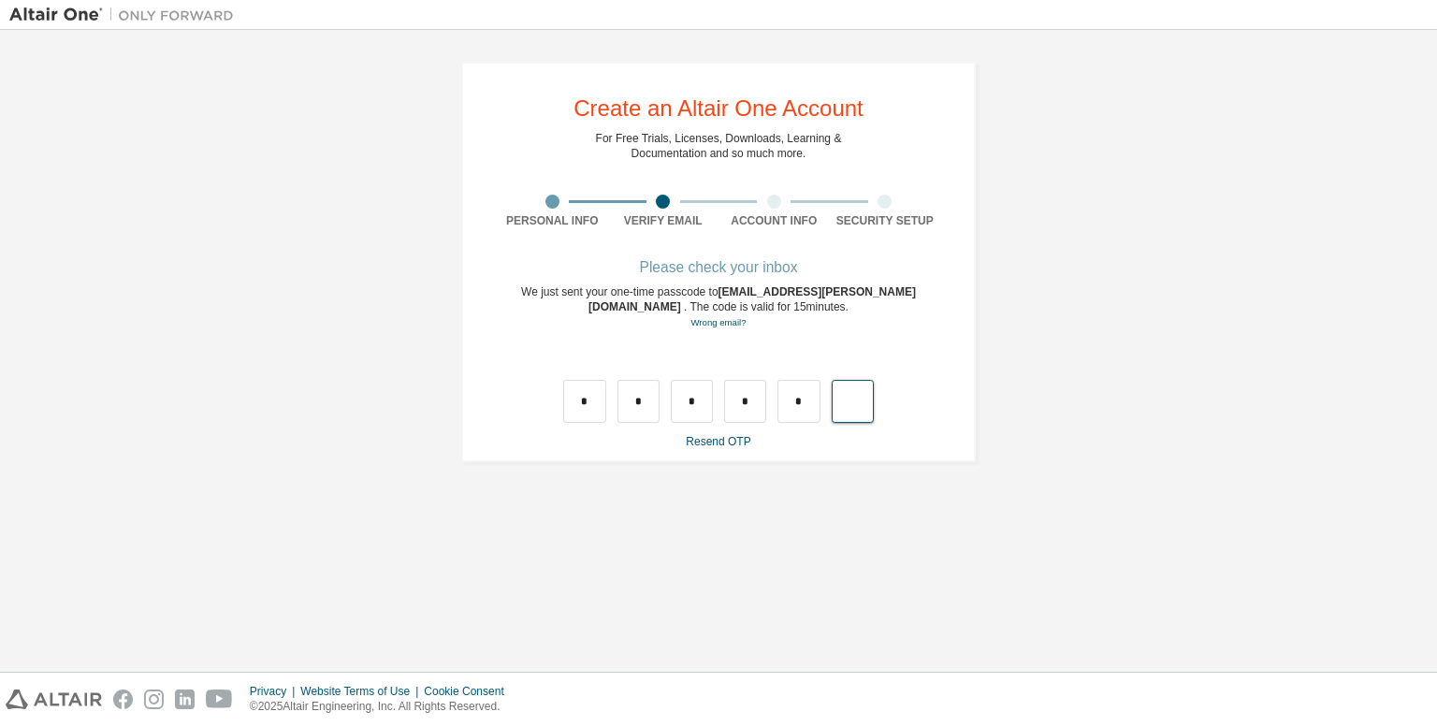
type input "*"
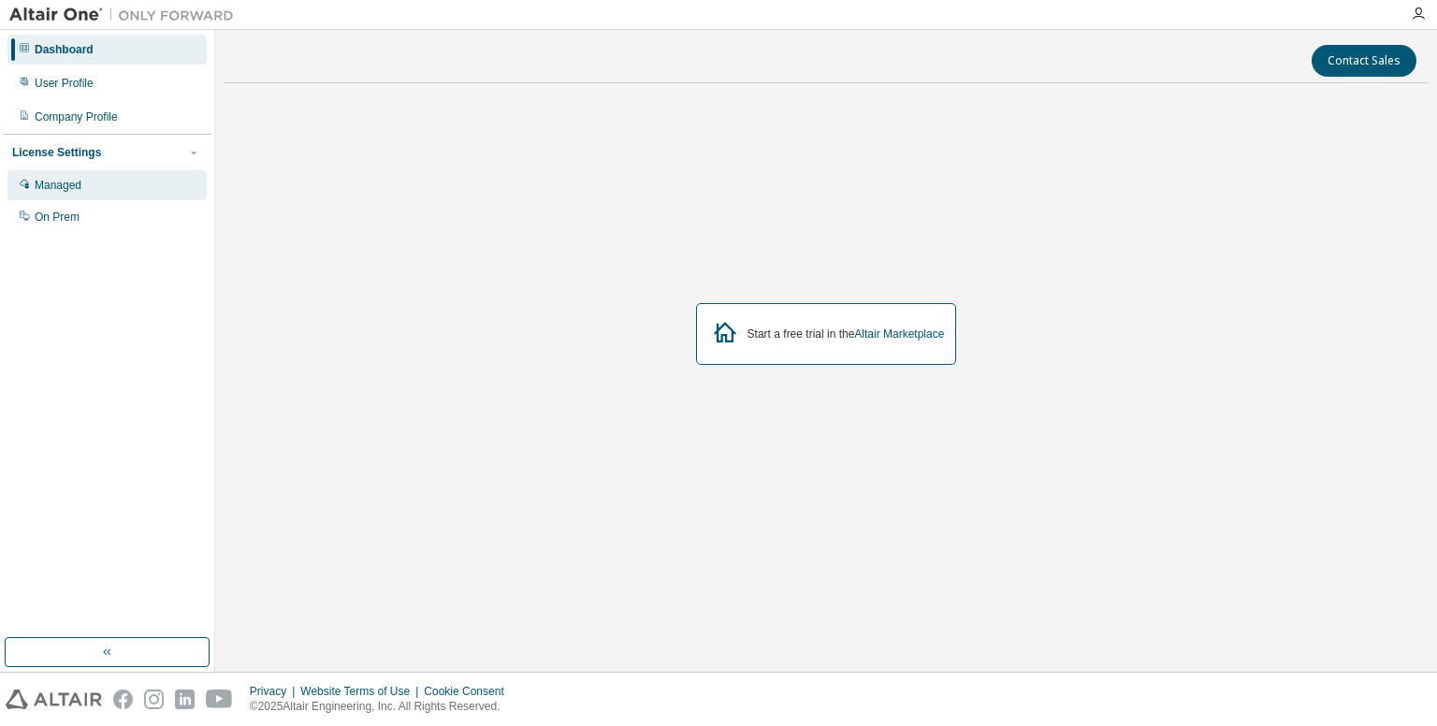
click at [60, 182] on div "Managed" at bounding box center [58, 185] width 47 height 15
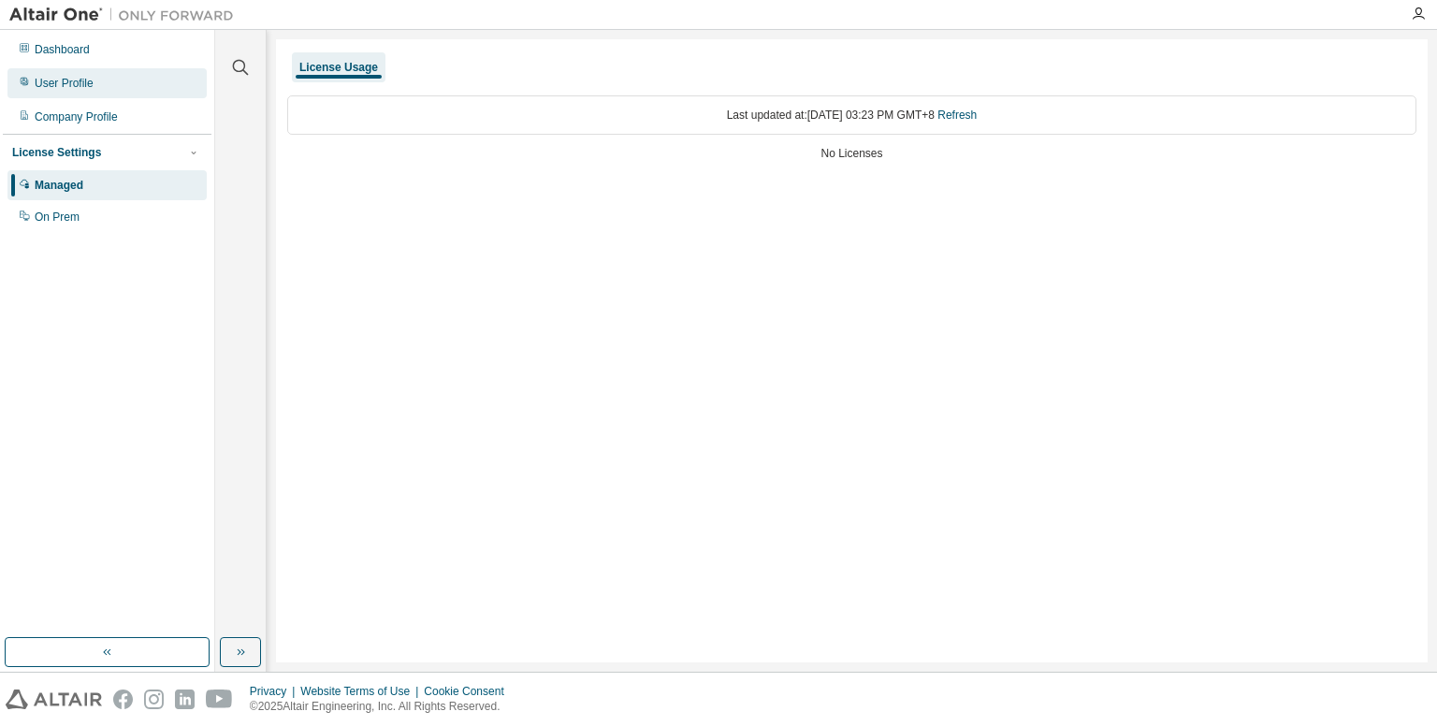
click at [69, 91] on div "User Profile" at bounding box center [106, 83] width 199 height 30
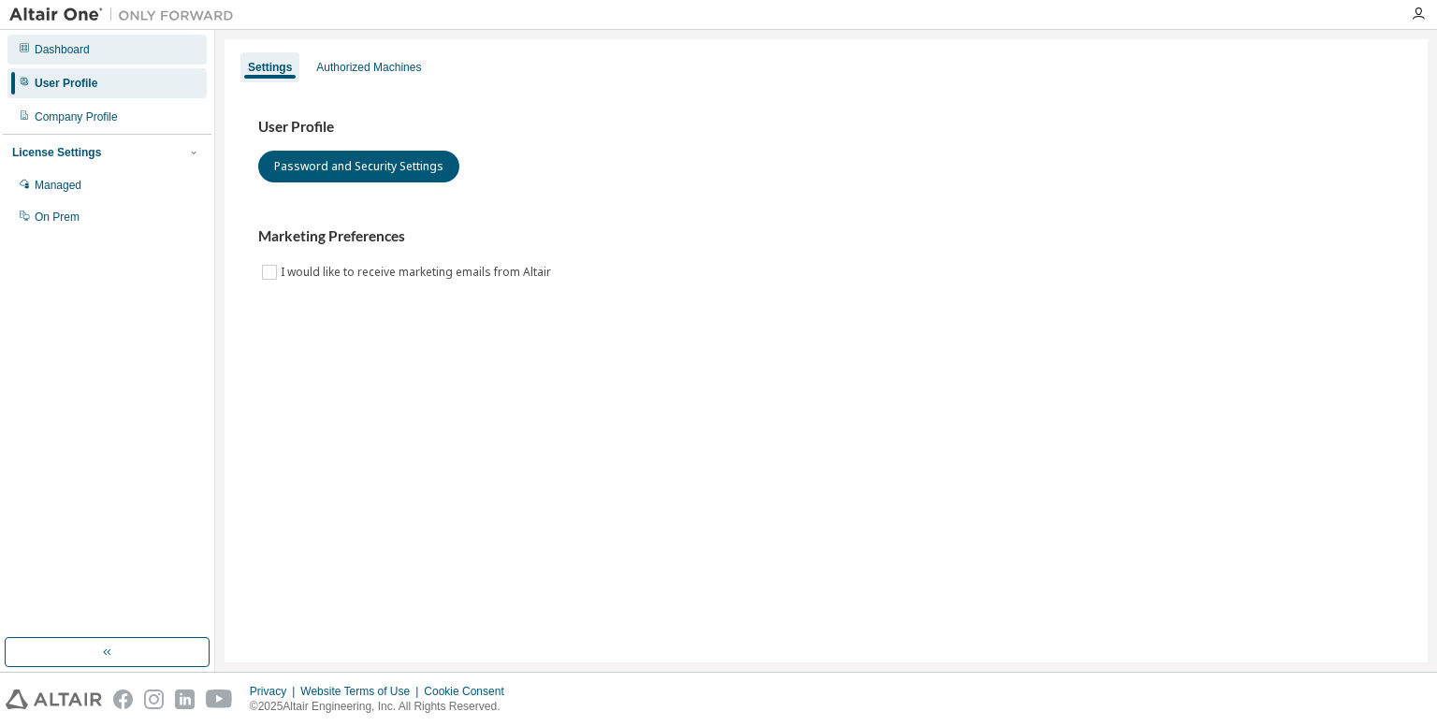
click at [71, 52] on div "Dashboard" at bounding box center [62, 49] width 55 height 15
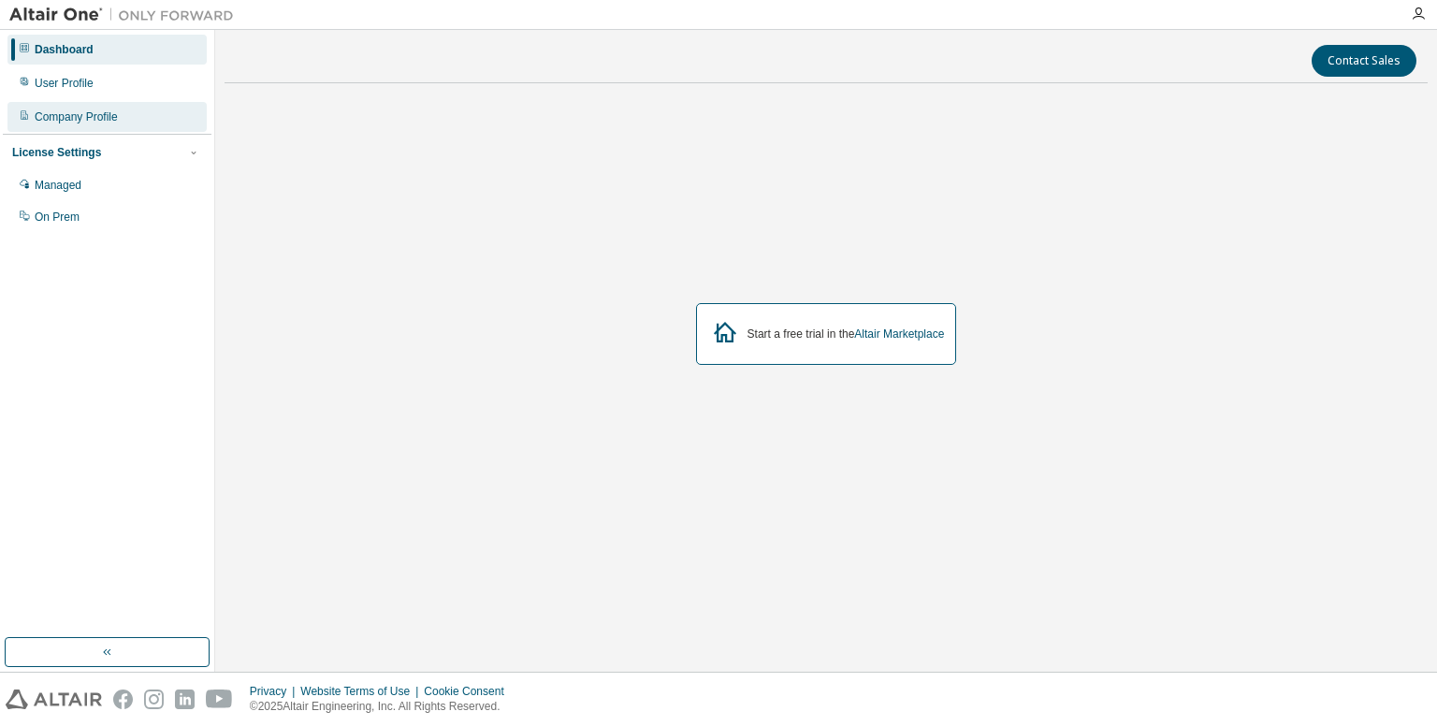
click at [79, 112] on div "Company Profile" at bounding box center [76, 116] width 83 height 15
